Goal: Check status

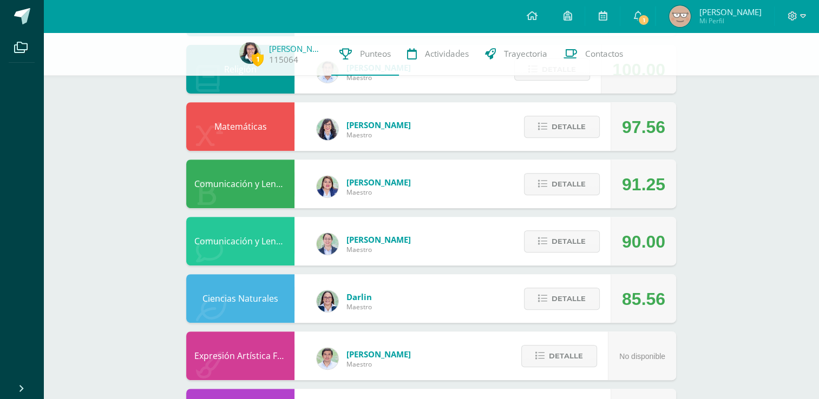
scroll to position [412, 0]
click at [587, 130] on button "Detalle" at bounding box center [562, 127] width 76 height 22
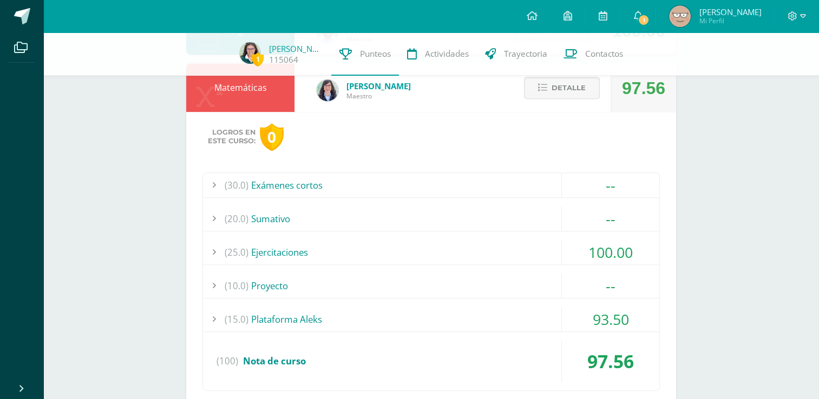
scroll to position [452, 0]
click at [400, 248] on div "(25.0) Ejercitaciones" at bounding box center [431, 251] width 456 height 24
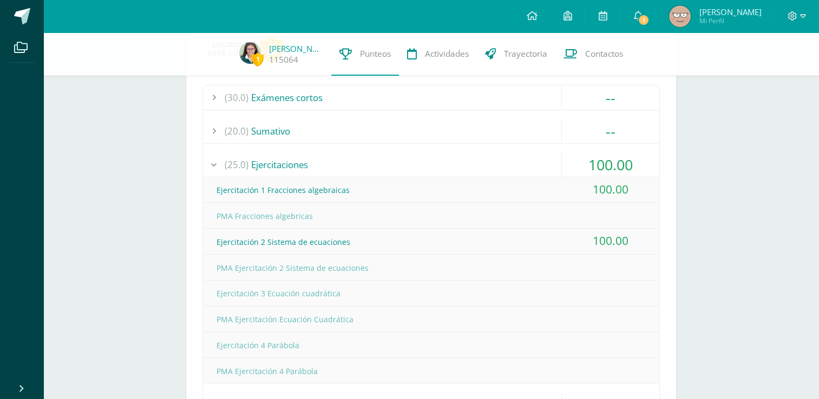
scroll to position [538, 0]
click at [296, 161] on div "(25.0) Ejercitaciones" at bounding box center [431, 165] width 456 height 24
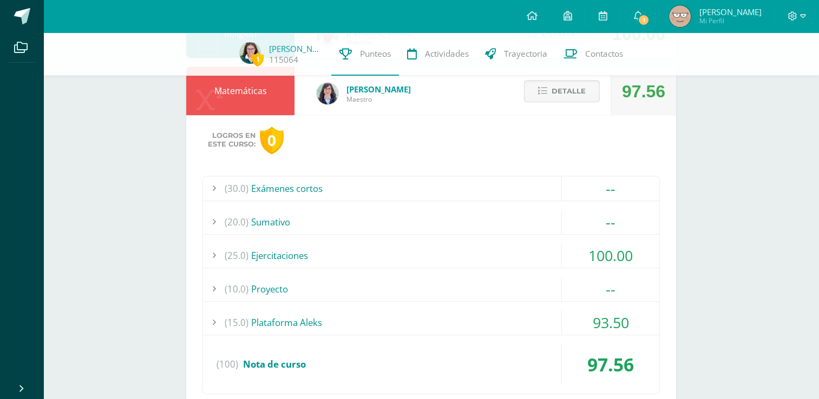
scroll to position [431, 0]
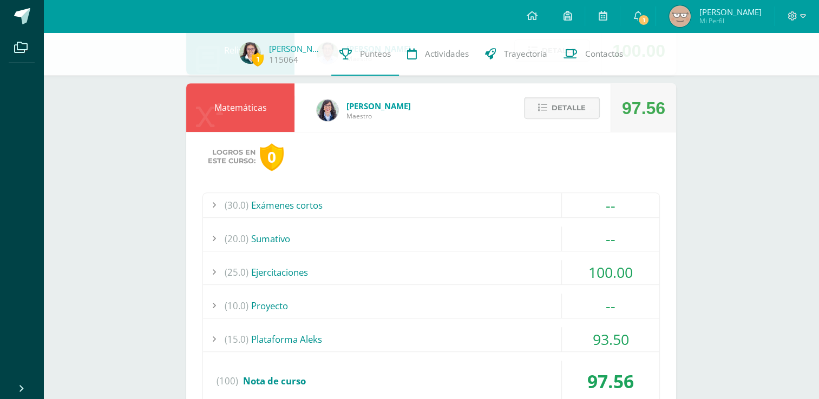
click at [281, 344] on div "(15.0) Plataforma Aleks" at bounding box center [431, 339] width 456 height 24
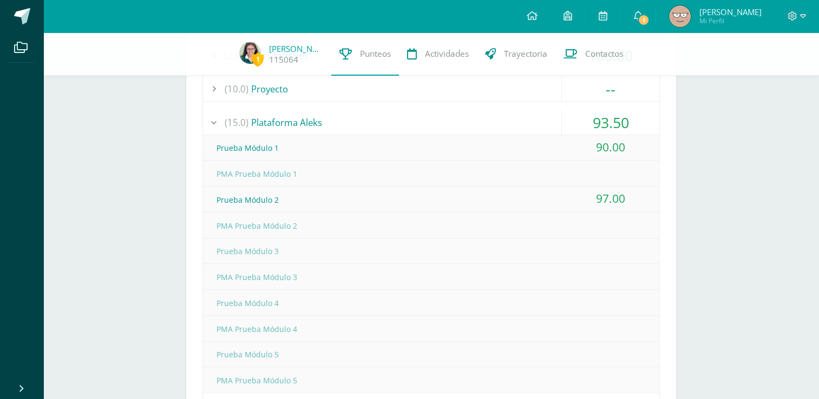
scroll to position [648, 0]
click at [280, 128] on div "(15.0) Plataforma Aleks" at bounding box center [431, 123] width 456 height 24
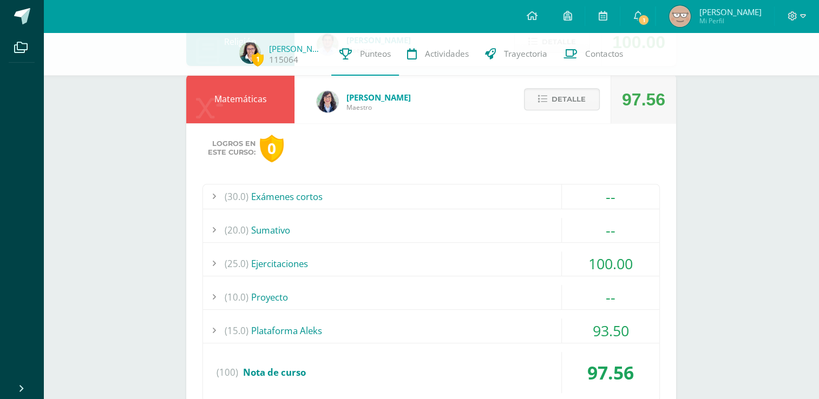
scroll to position [431, 0]
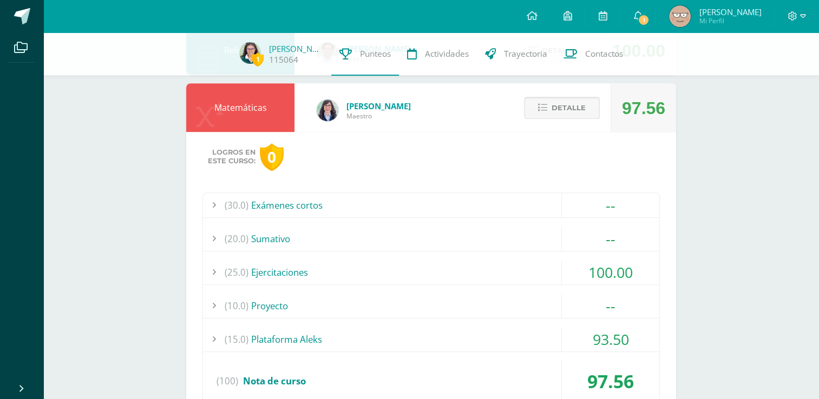
click at [576, 106] on span "Detalle" at bounding box center [568, 108] width 34 height 20
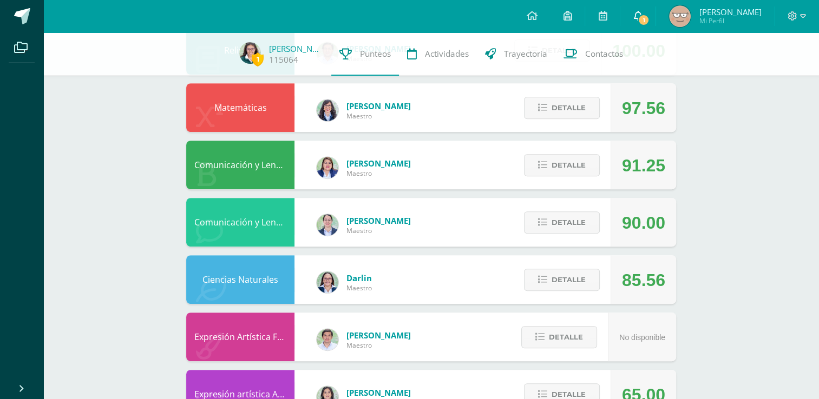
click at [640, 24] on link "1" at bounding box center [637, 16] width 35 height 32
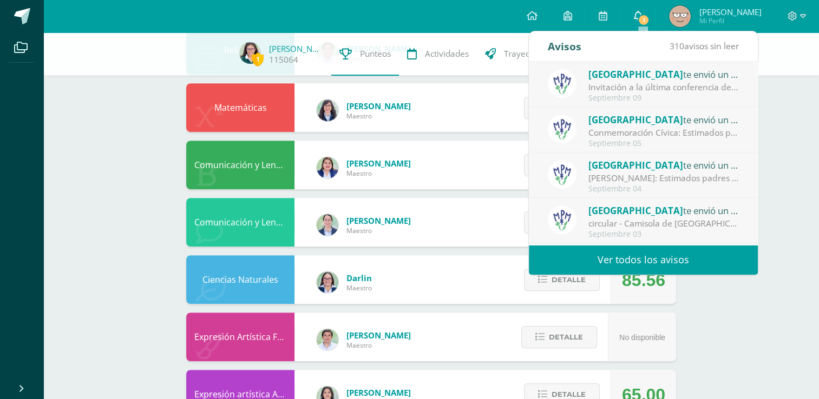
click at [640, 24] on link "1" at bounding box center [637, 16] width 35 height 32
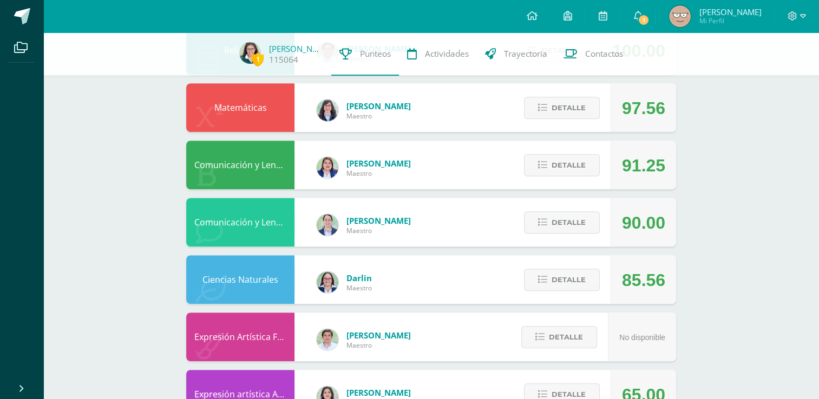
click at [798, 234] on div "1 [PERSON_NAME] 115064 Punteos Actividades Trayectoria Contactos Pendiente Unid…" at bounding box center [430, 106] width 775 height 1011
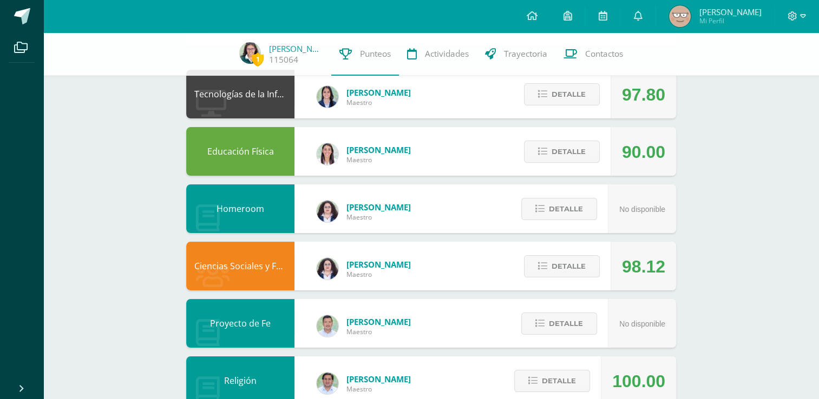
scroll to position [0, 0]
